Goal: Check status

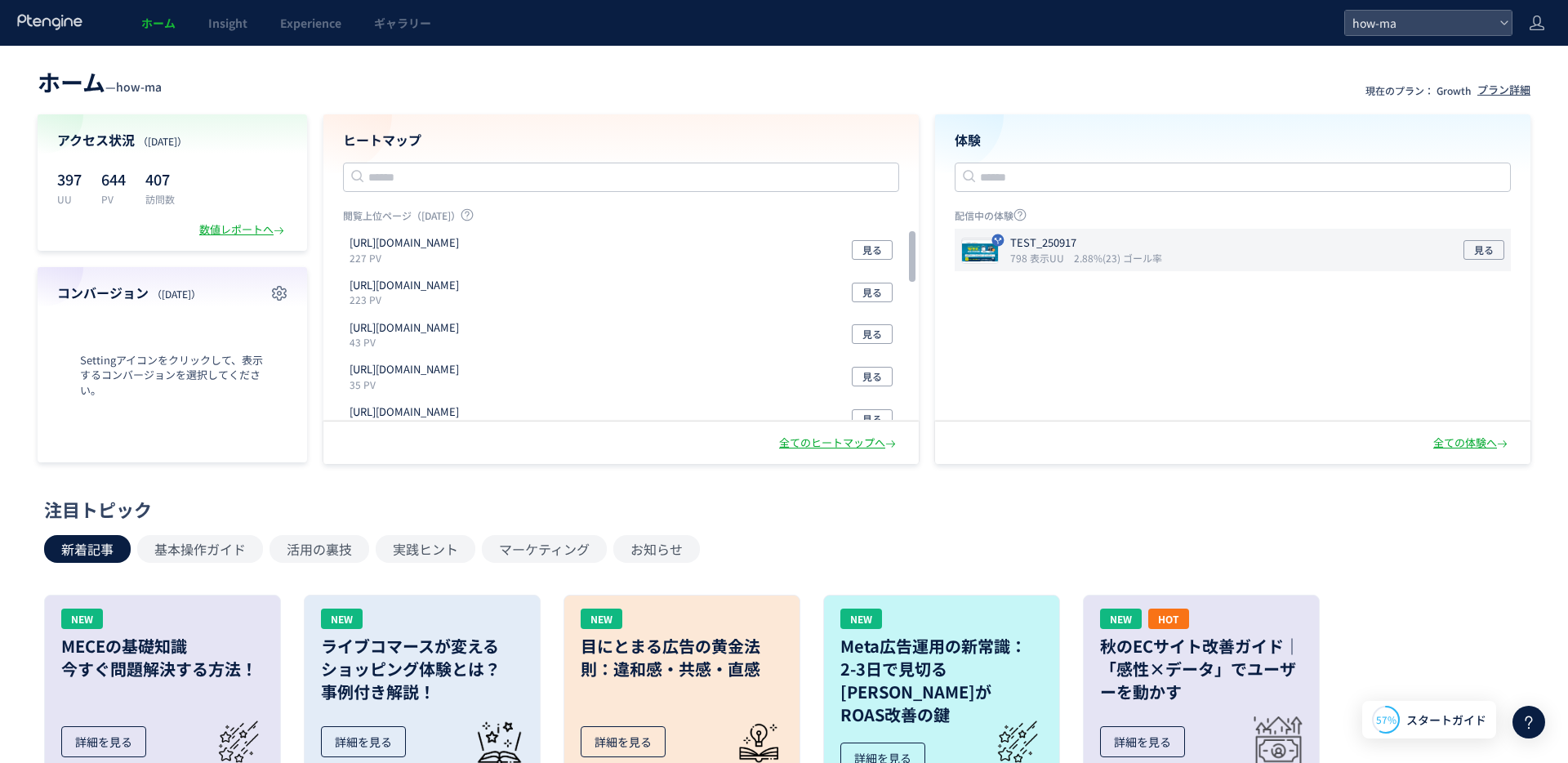
click at [1139, 266] on div "TEST_250917 798 表示UU 2.88%(23) ゴール率 見る" at bounding box center [1232, 250] width 557 height 43
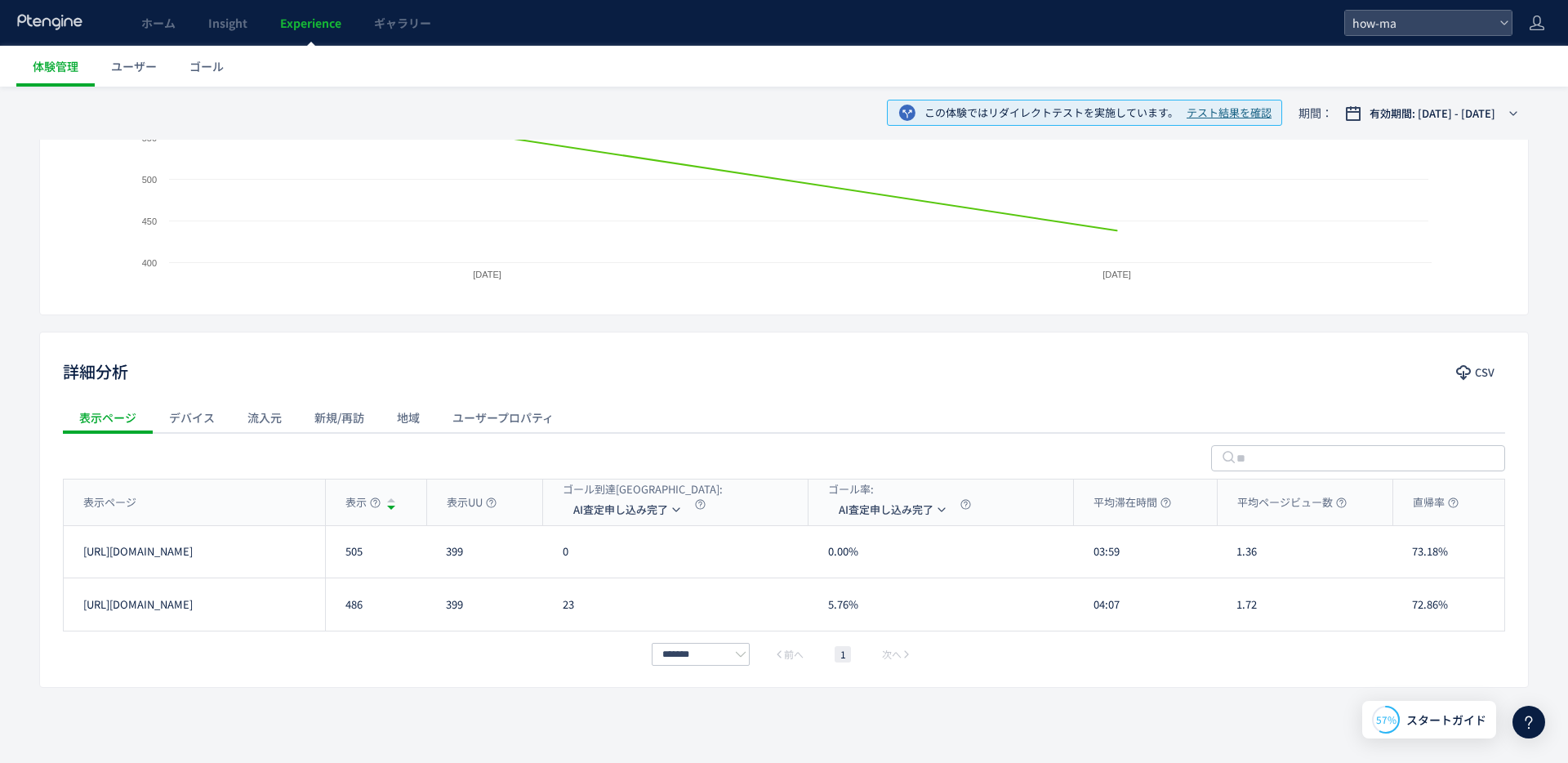
scroll to position [386, 0]
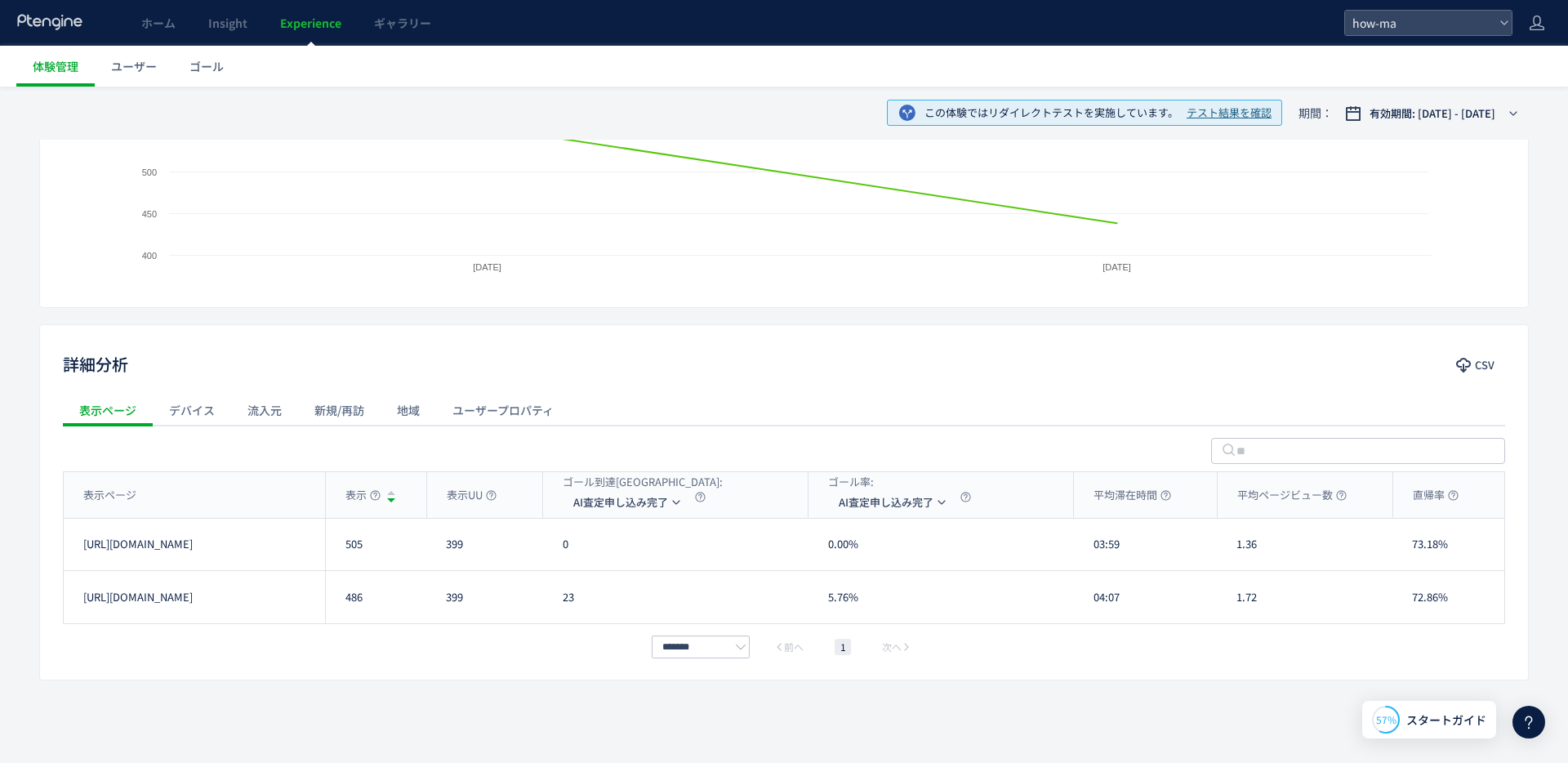
click at [776, 407] on div "表示ページ デバイス 流入元 新規/再訪 地域 ユーザープロパティ" at bounding box center [784, 409] width 1443 height 33
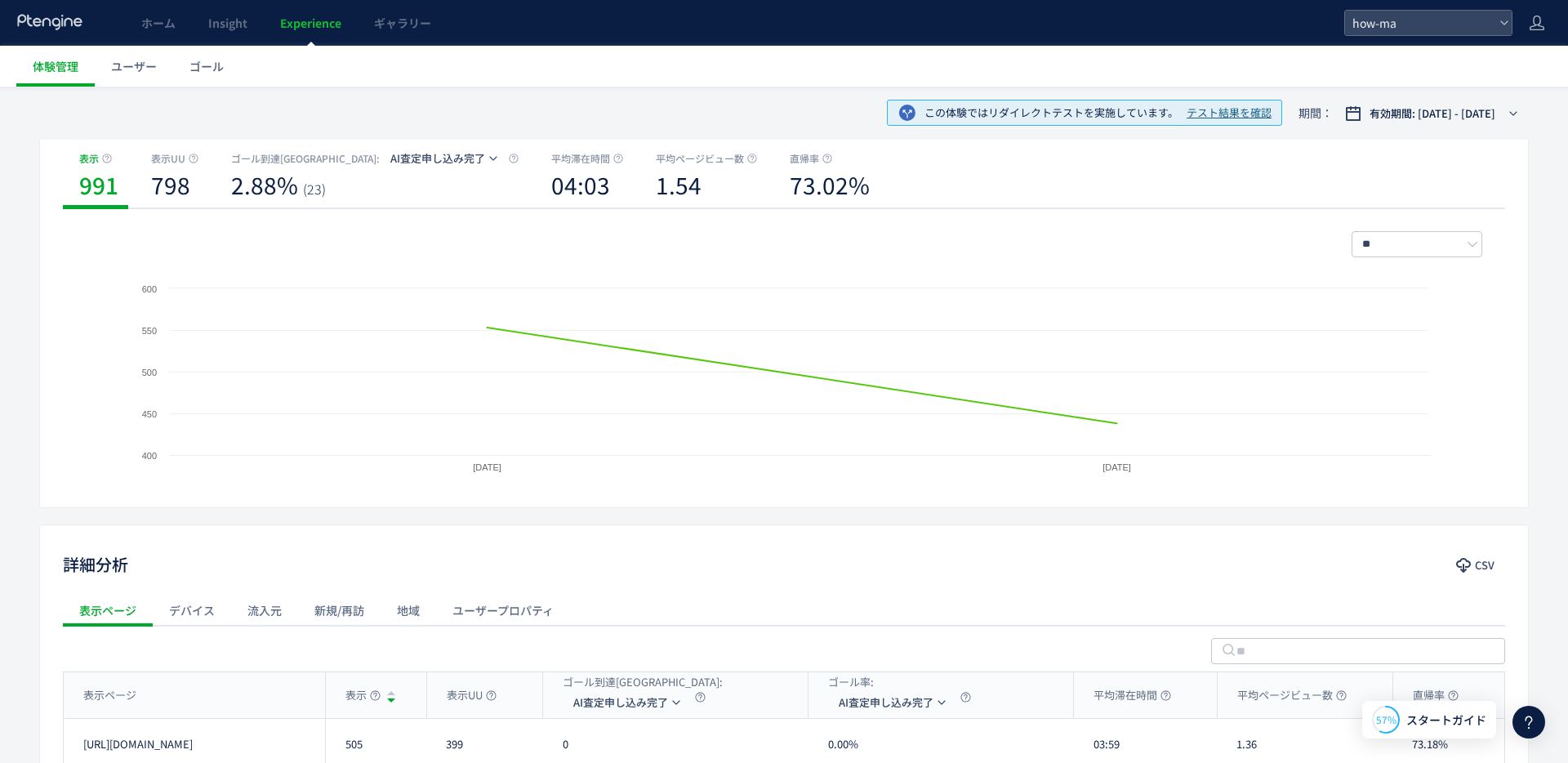
scroll to position [0, 0]
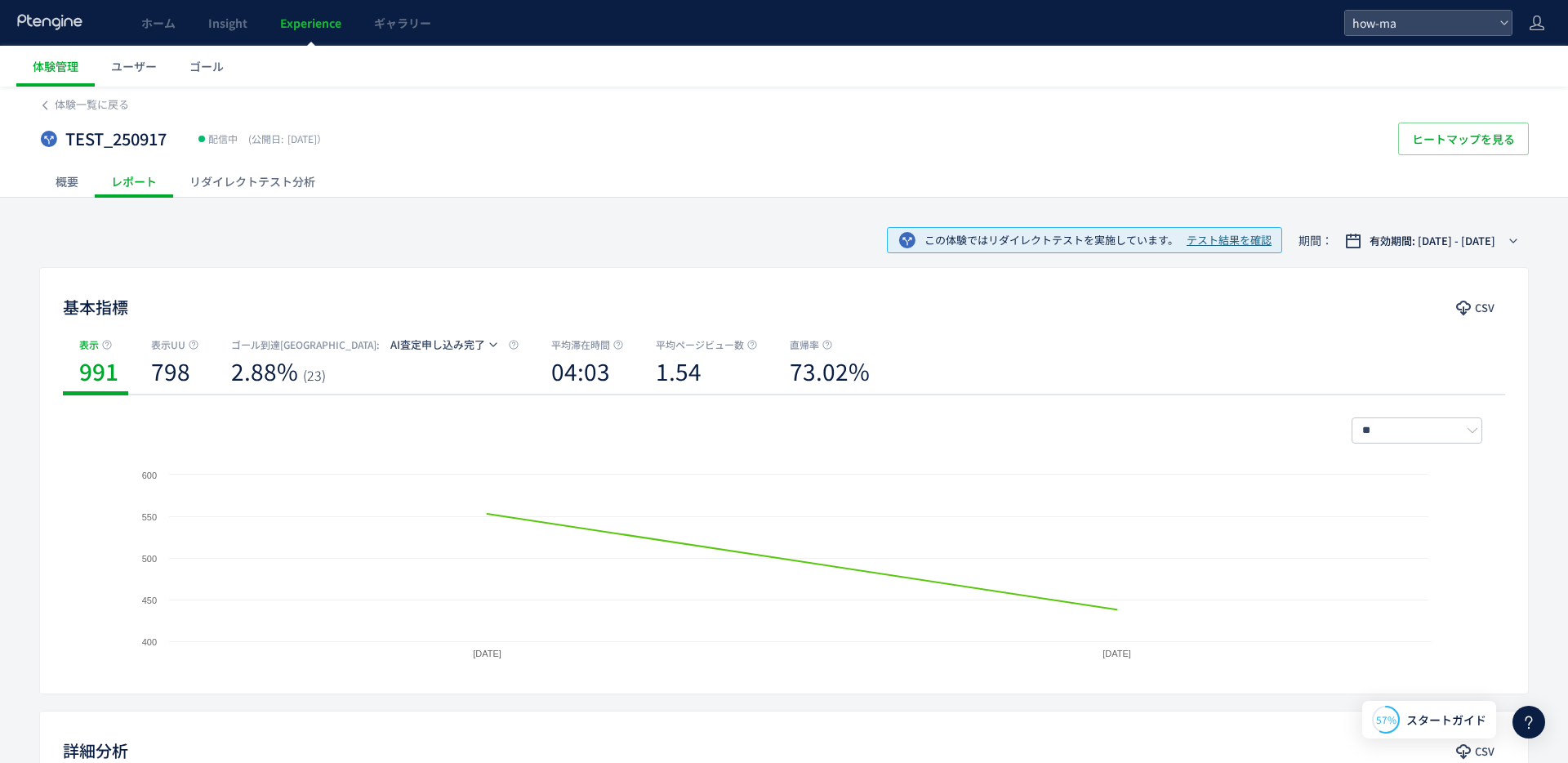
click at [1204, 231] on div "この体験ではリダイレクトテストを実施しています。 テスト結果を確認" at bounding box center [1084, 240] width 395 height 26
click at [1203, 236] on span "テスト結果を確認" at bounding box center [1229, 241] width 85 height 16
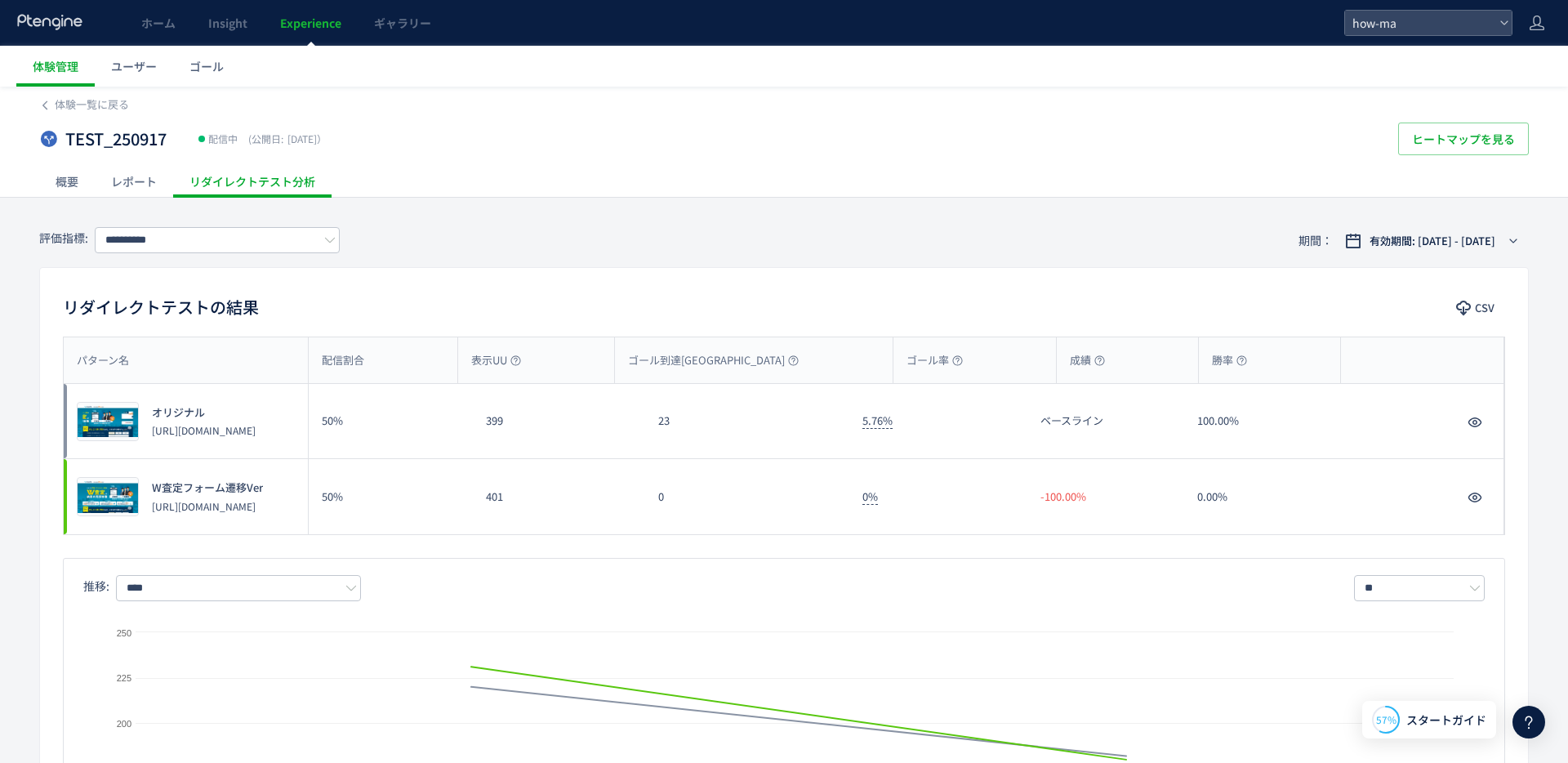
click at [118, 173] on div "レポート" at bounding box center [133, 181] width 79 height 33
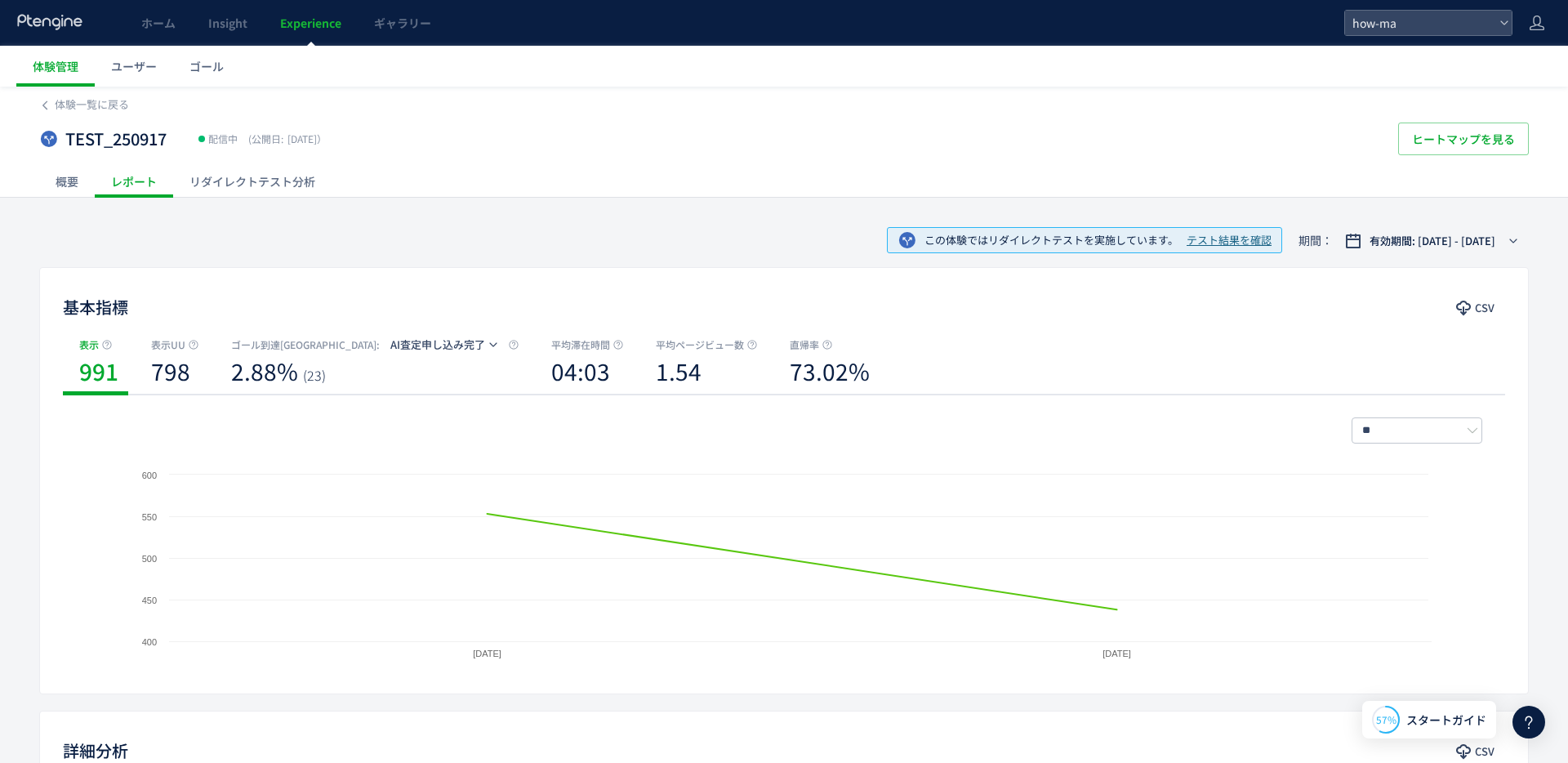
click at [74, 182] on div "概要" at bounding box center [67, 181] width 56 height 33
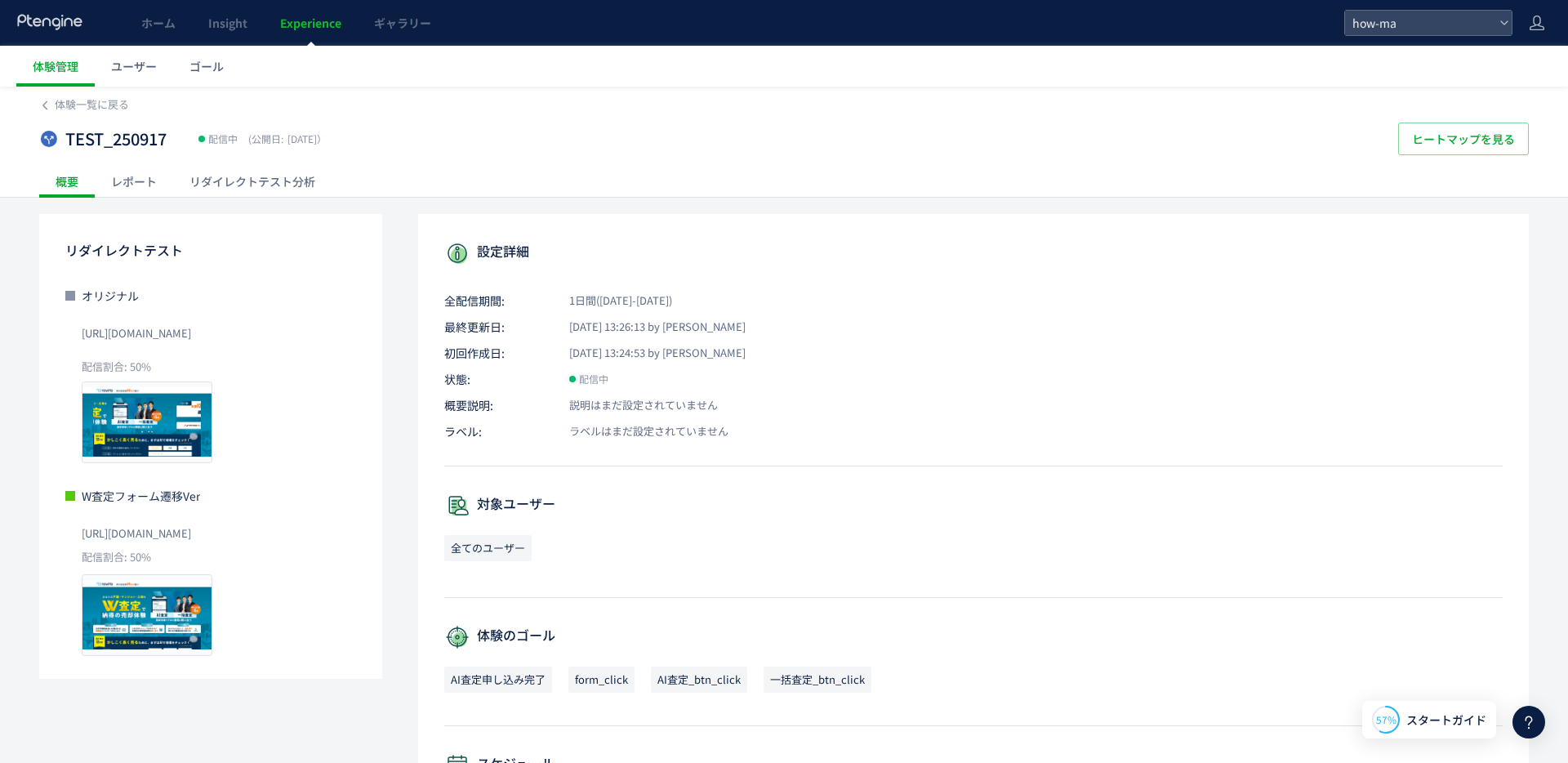
click at [698, 328] on span "[DATE] 13:26:13 by [PERSON_NAME]" at bounding box center [648, 328] width 195 height 16
click at [722, 385] on p "状態: 配信中" at bounding box center [973, 379] width 1058 height 16
click at [92, 103] on span "体験一覧に戻る" at bounding box center [92, 105] width 75 height 16
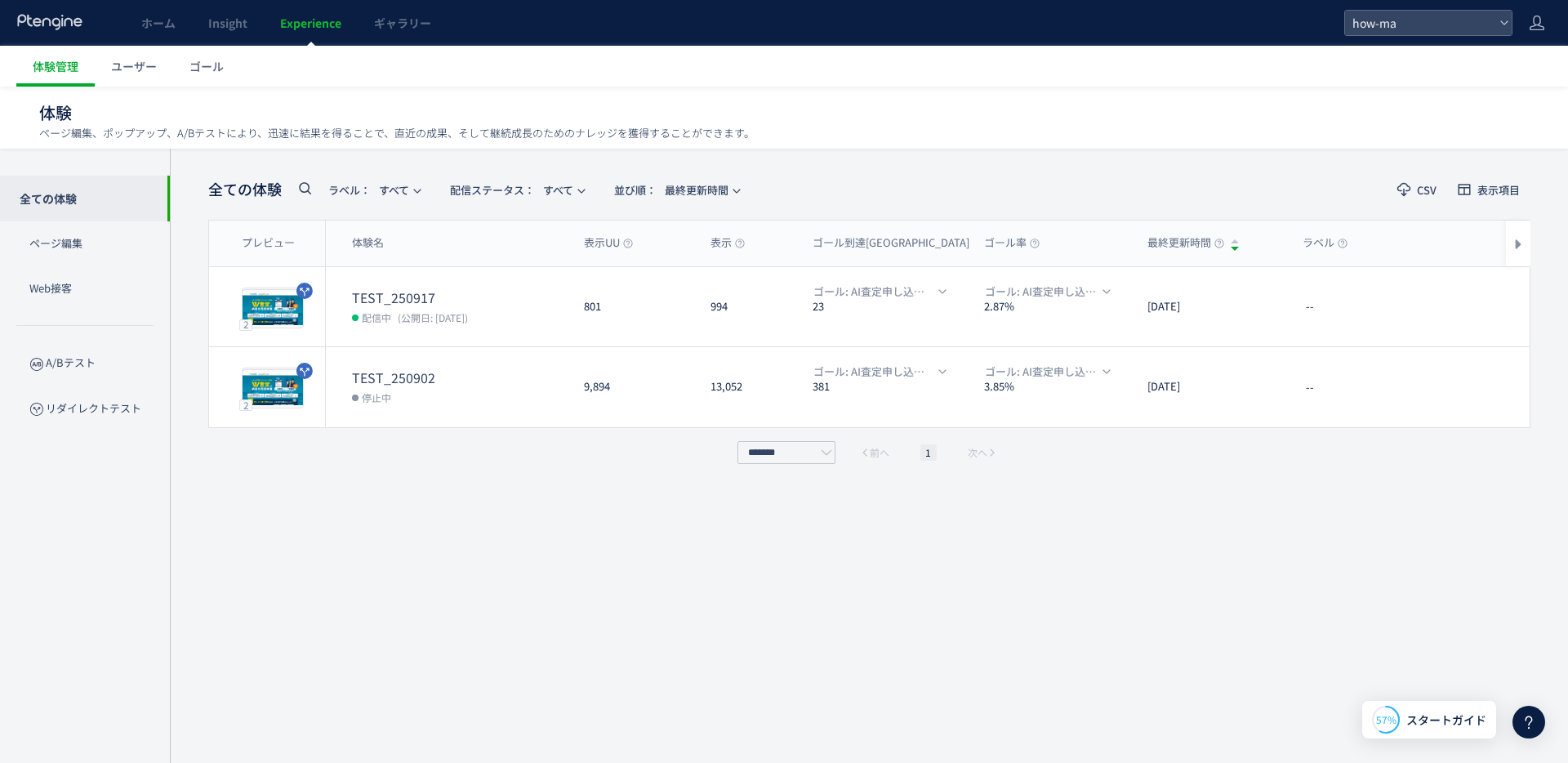
click at [369, 506] on div "全ての体験 ラベル： すべて 配信ステータス​： すべて 並び順： 最終更新時間 CSV 表示項目 プレビュー 体験名 表示UU 表示 ゴール到達UU ゴール…" at bounding box center [869, 456] width 1322 height 566
